Goal: Transaction & Acquisition: Purchase product/service

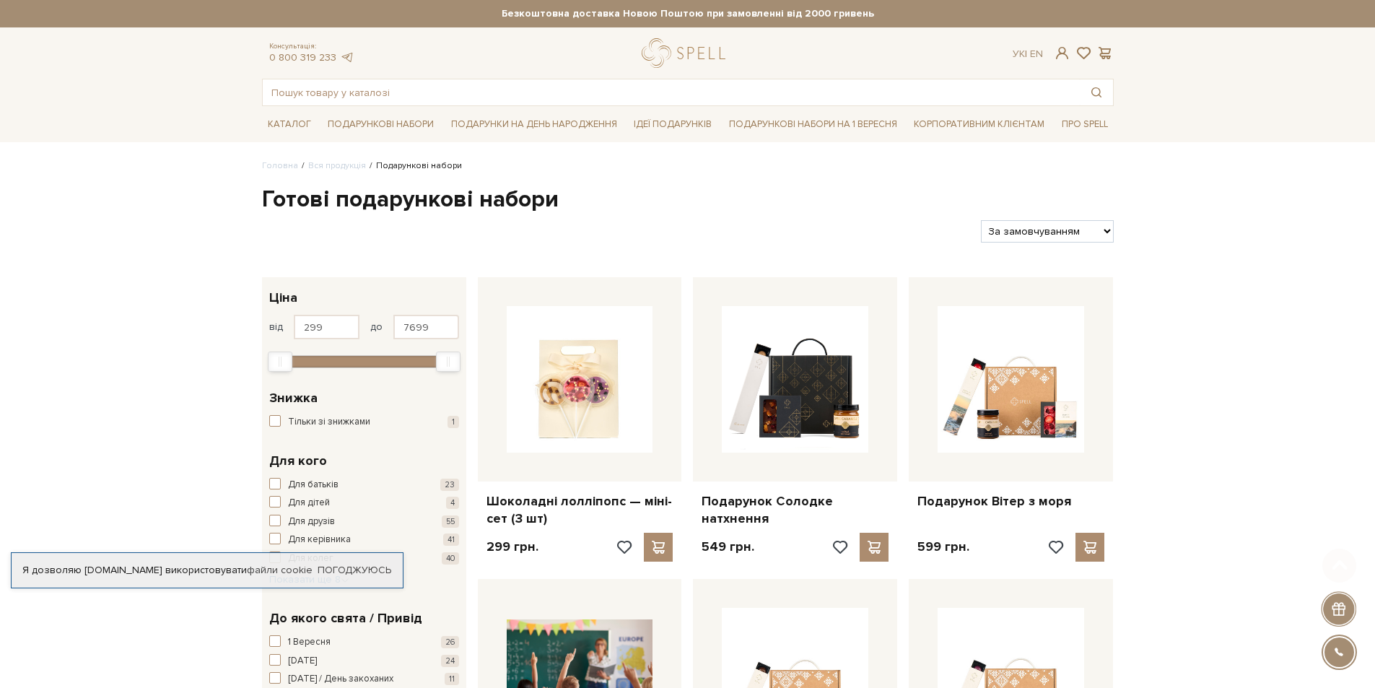
scroll to position [361, 0]
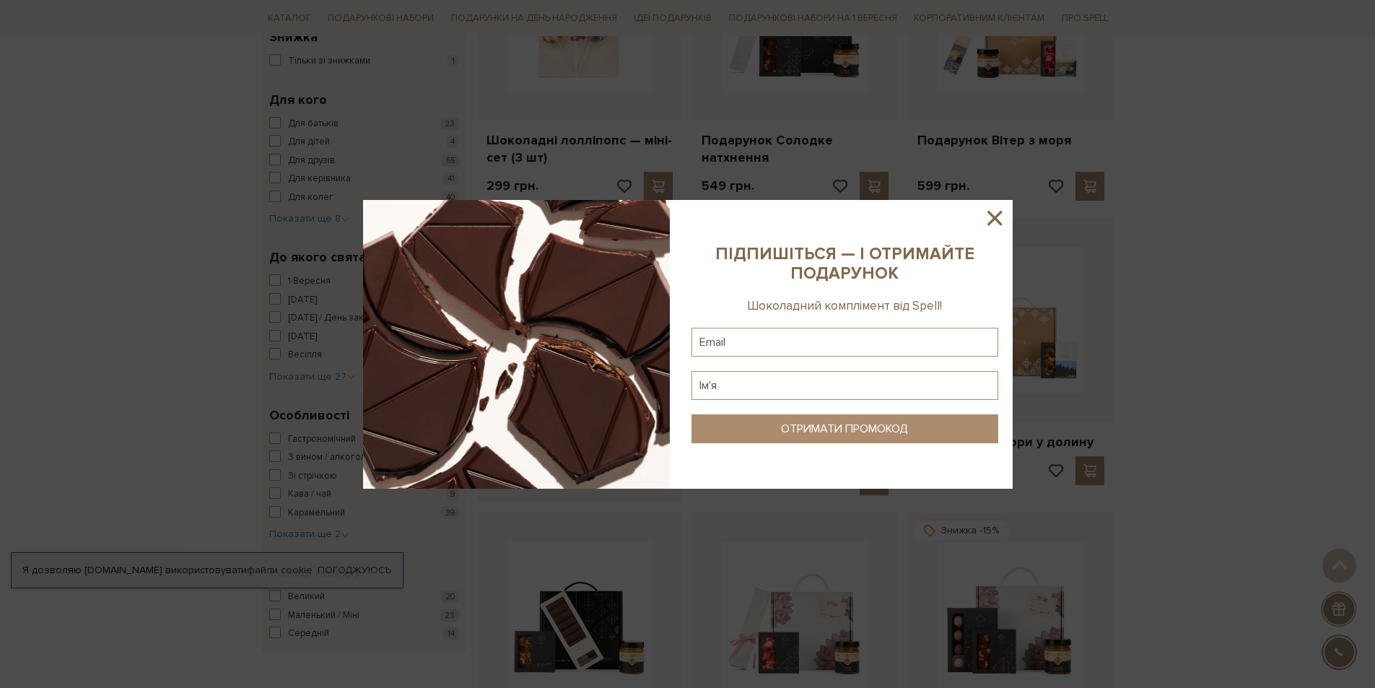
click at [989, 213] on icon at bounding box center [994, 218] width 14 height 14
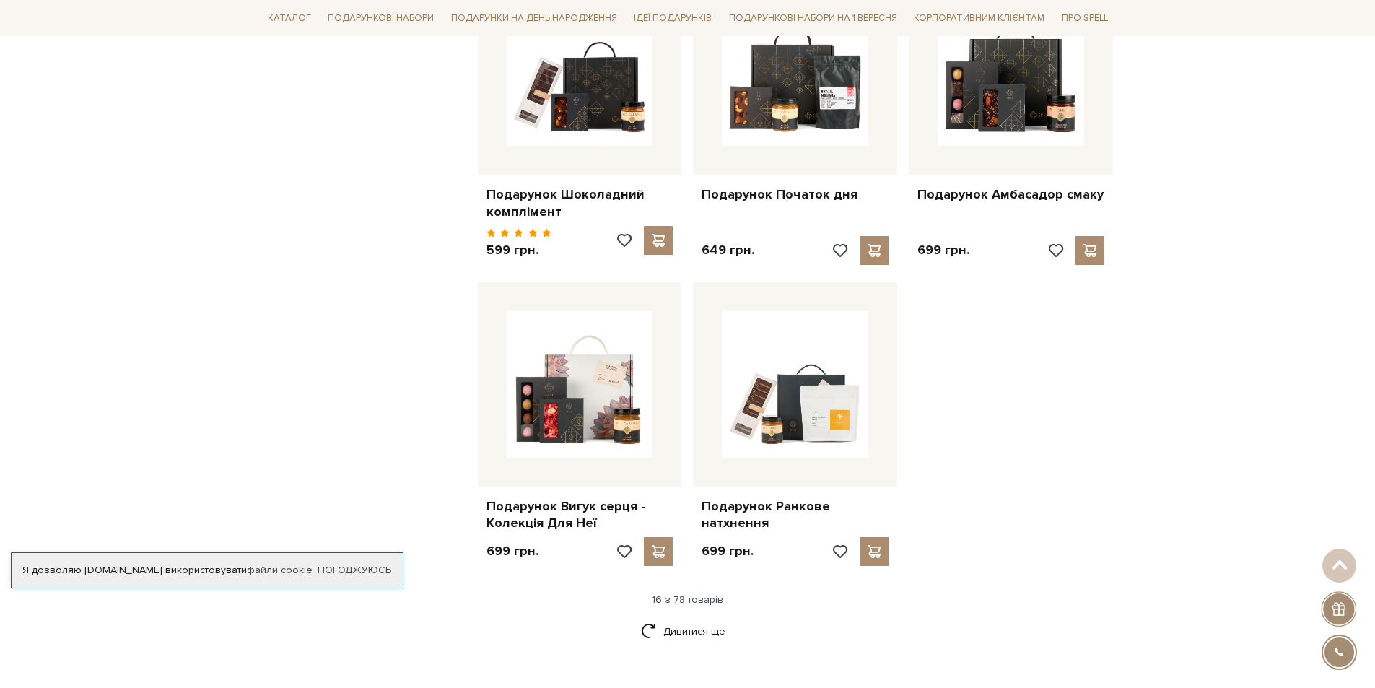
scroll to position [1732, 0]
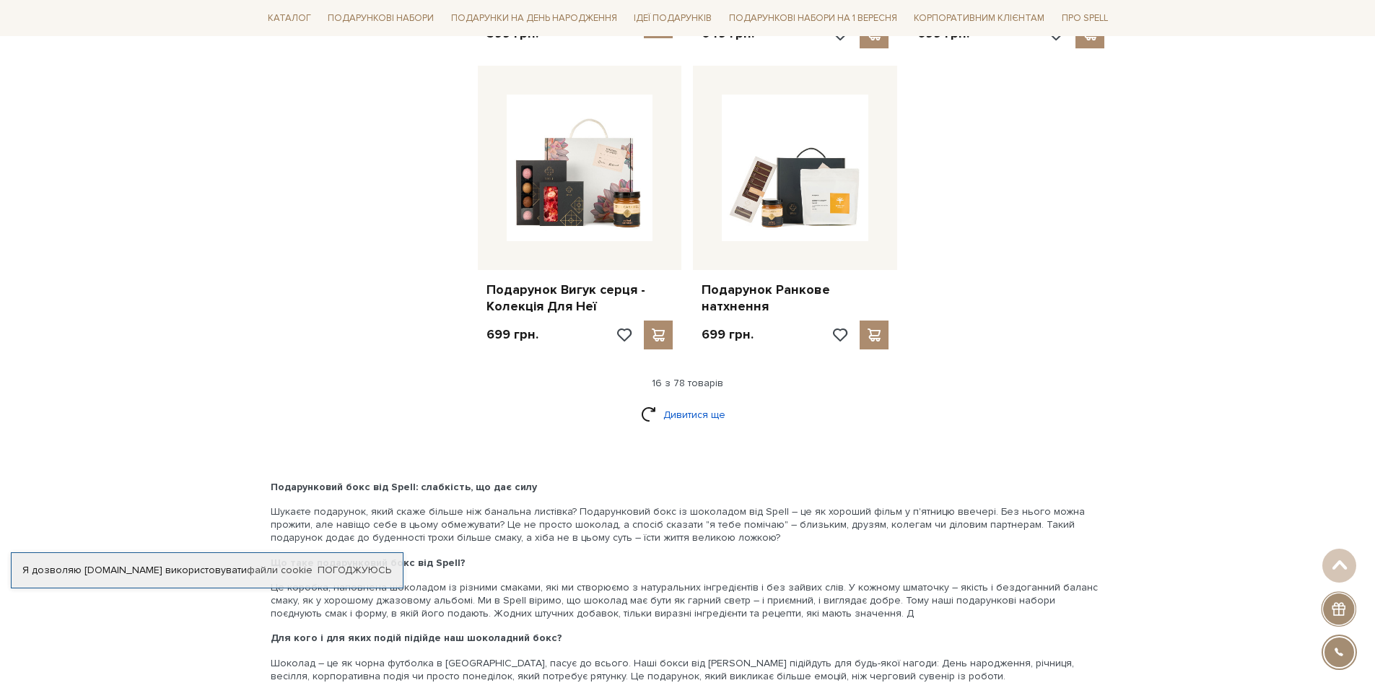
click at [700, 407] on link "Дивитися ще" at bounding box center [688, 414] width 94 height 25
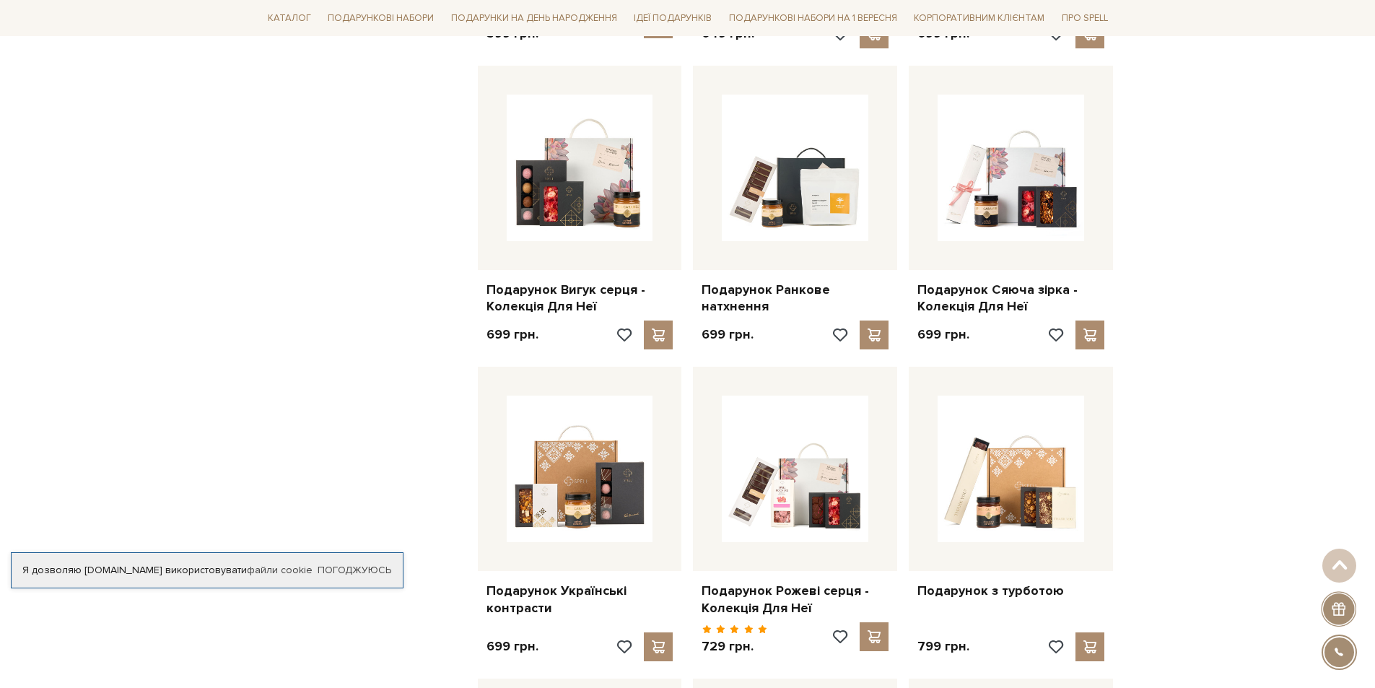
scroll to position [1877, 0]
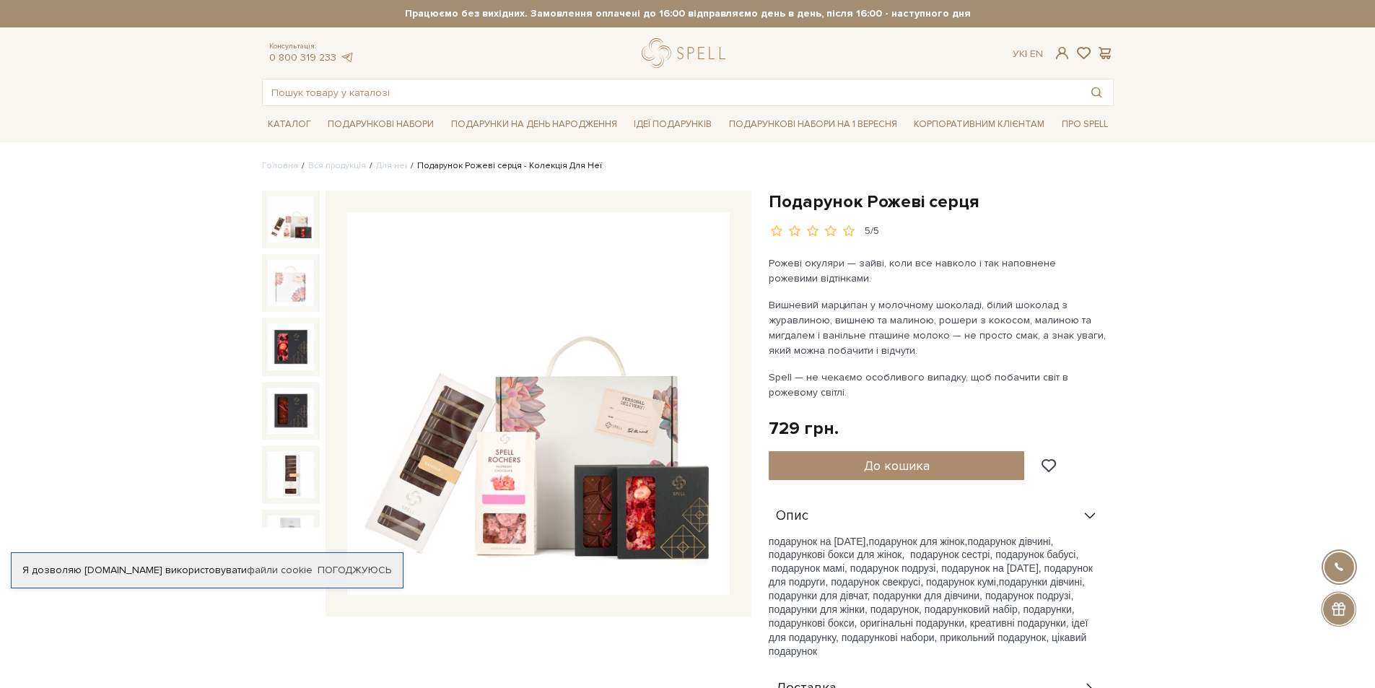
scroll to position [217, 0]
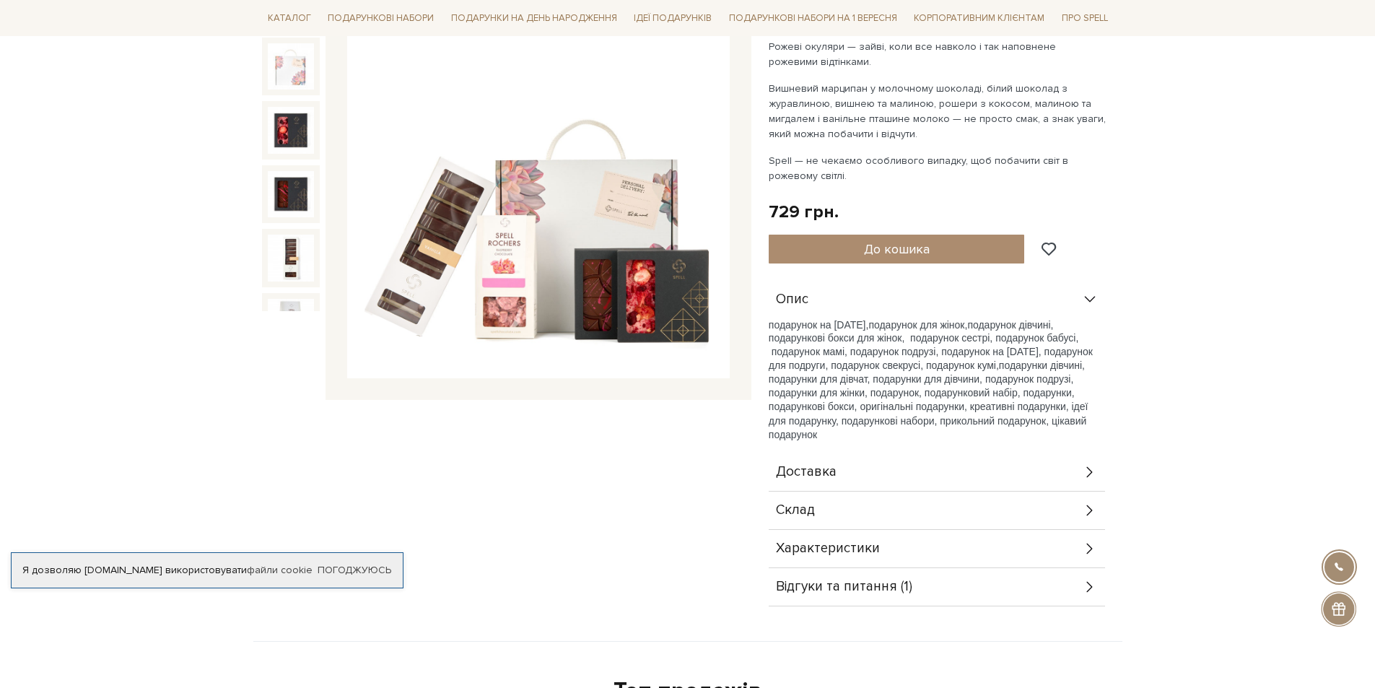
click at [876, 512] on div "Склад" at bounding box center [937, 511] width 336 height 38
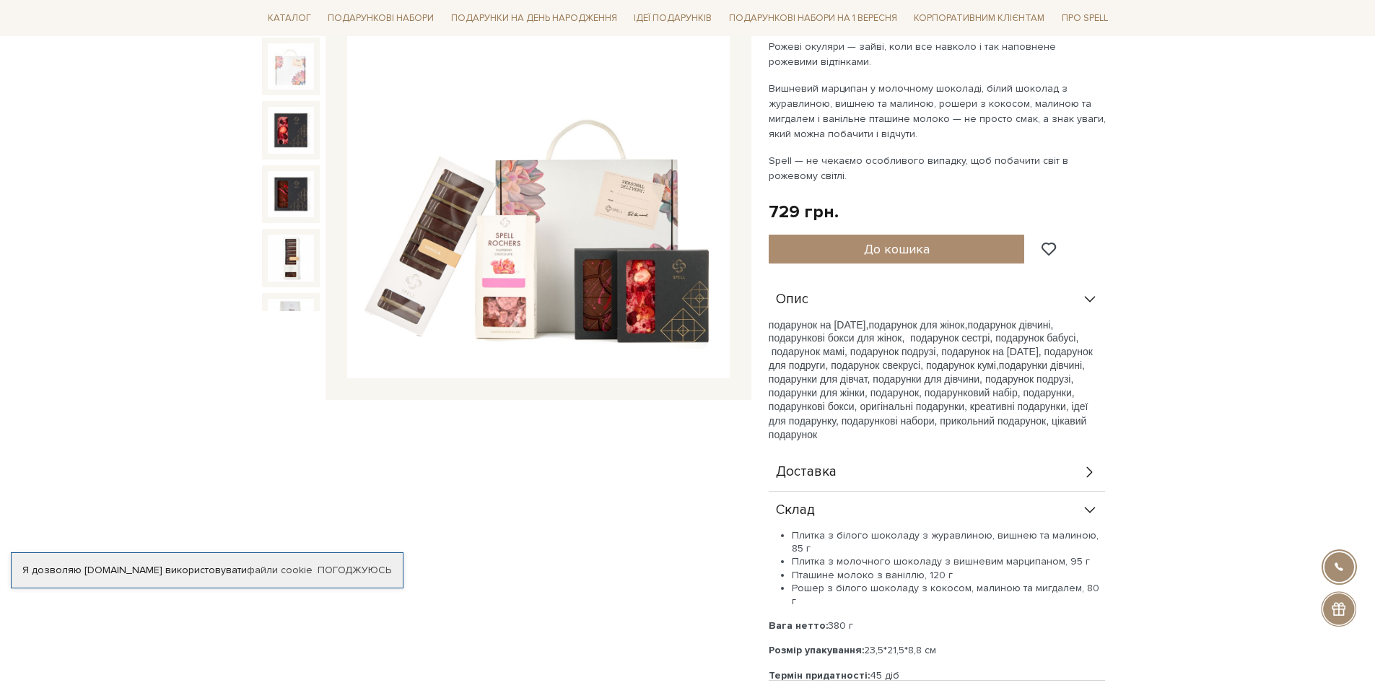
scroll to position [289, 0]
